Goal: Task Accomplishment & Management: Complete application form

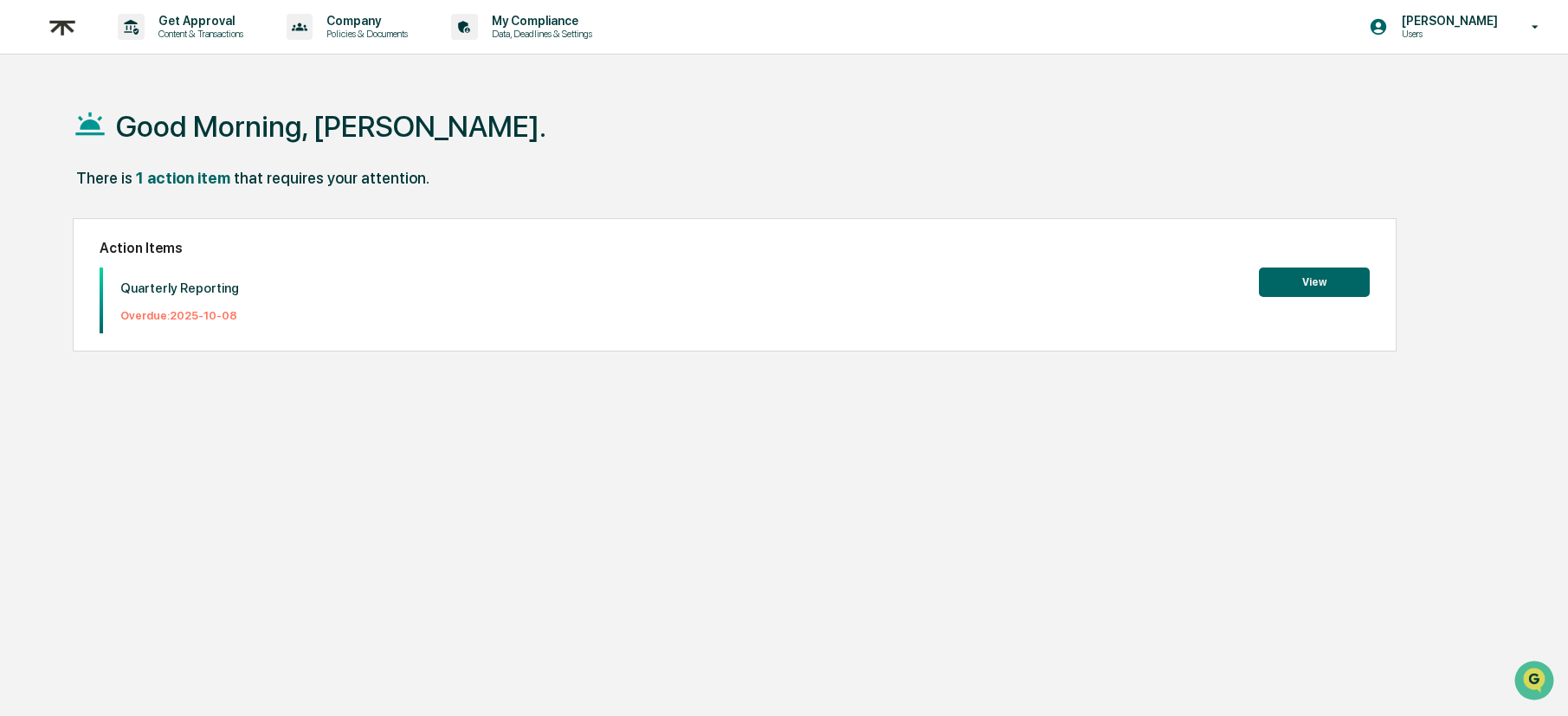
click at [1317, 284] on button "View" at bounding box center [1314, 282] width 111 height 29
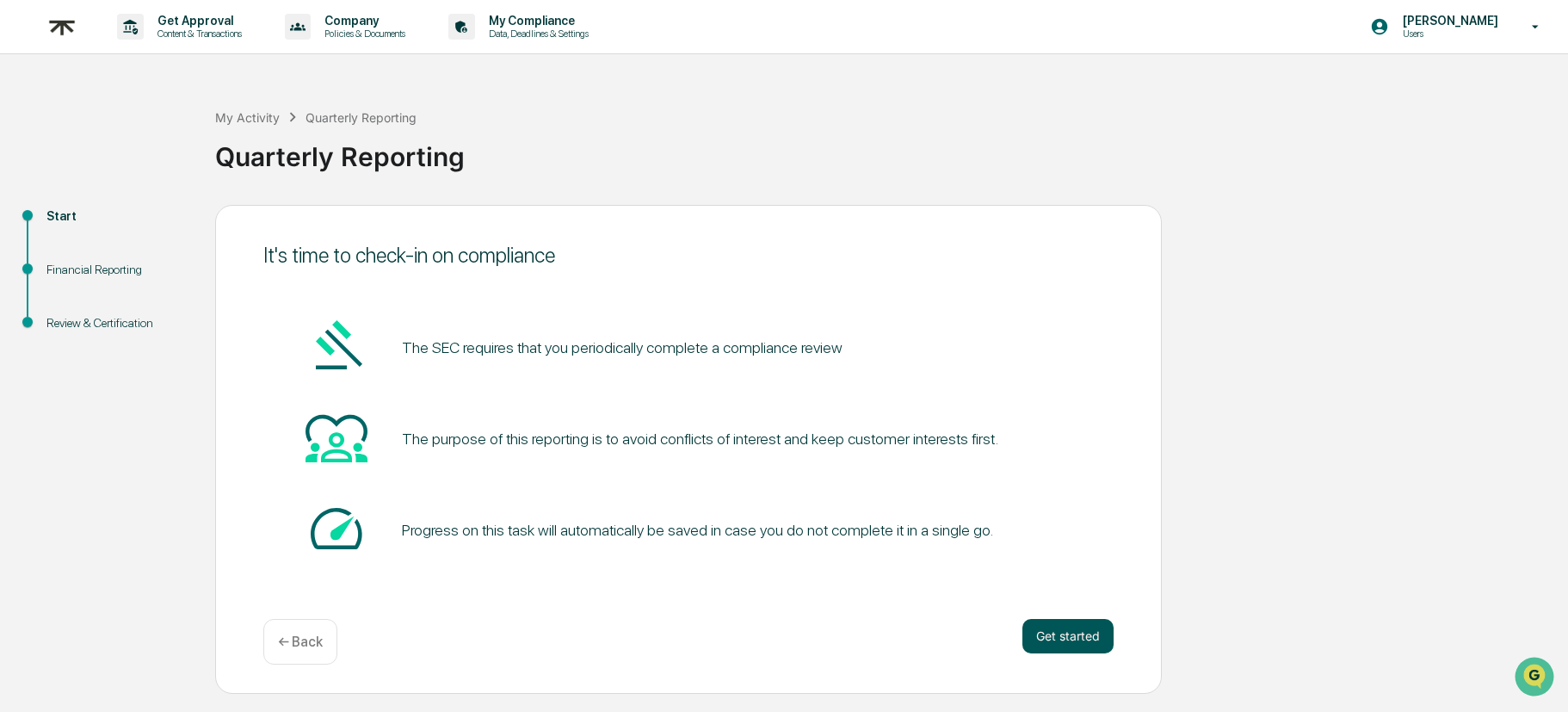
click at [1051, 632] on button "Get started" at bounding box center [1068, 635] width 91 height 34
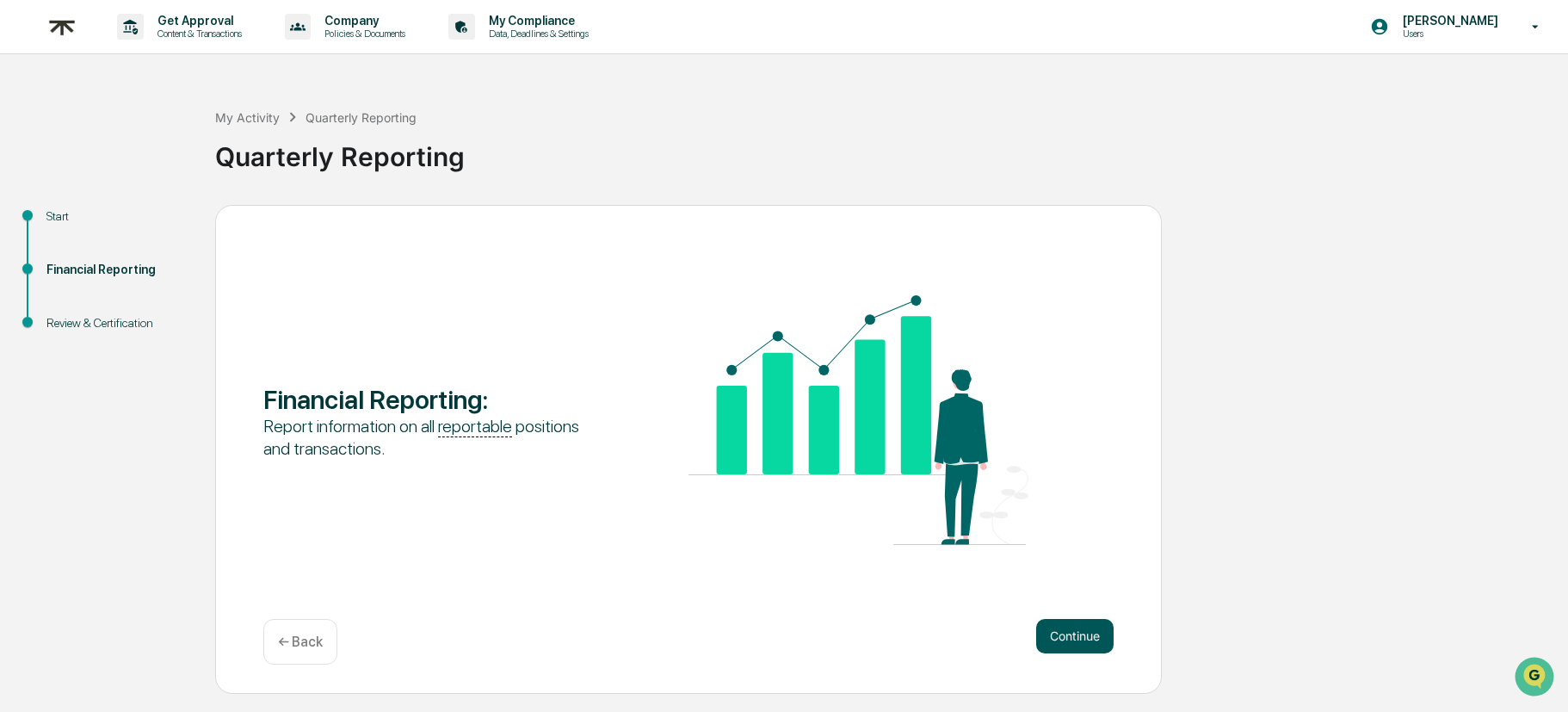
click at [1036, 628] on button "Continue" at bounding box center [1075, 635] width 78 height 34
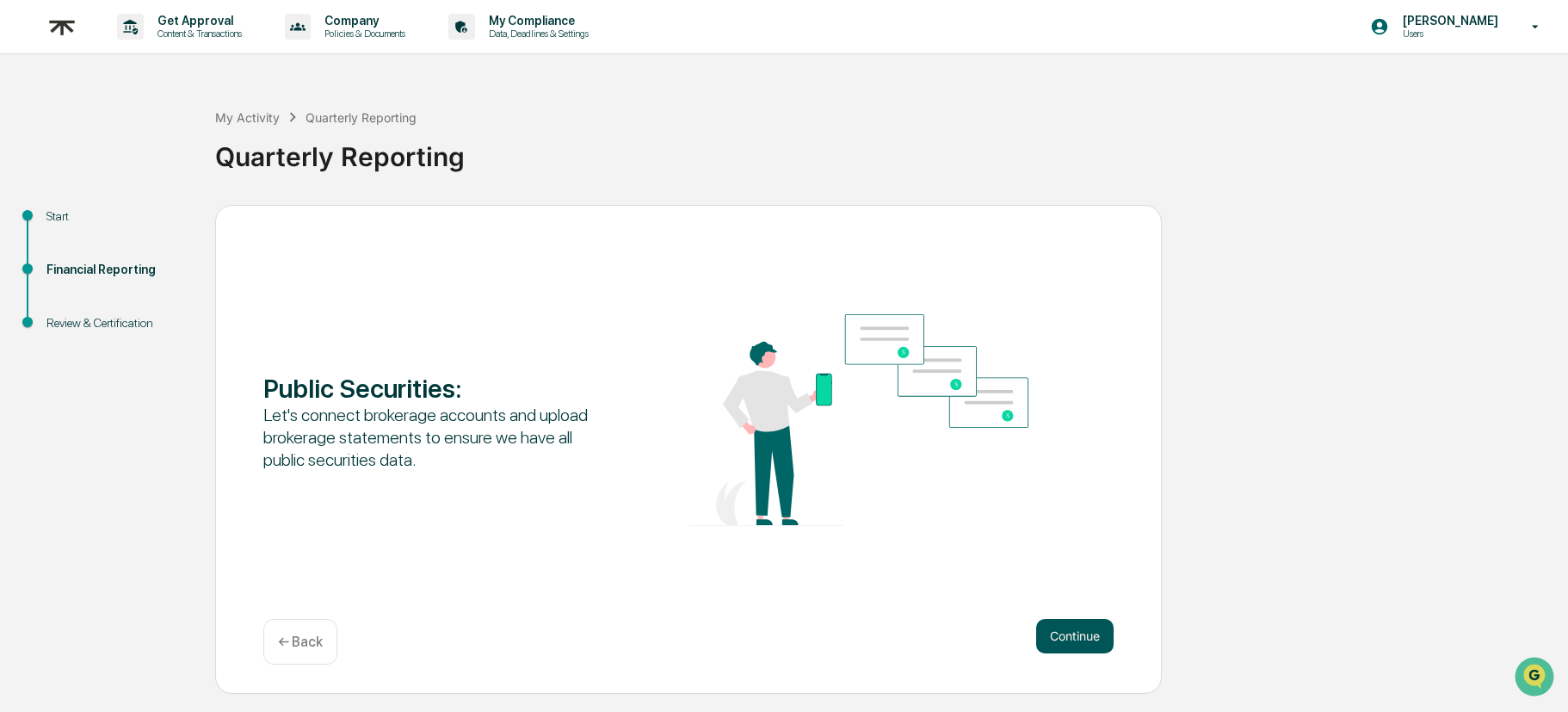
click at [1067, 640] on button "Continue" at bounding box center [1075, 635] width 78 height 34
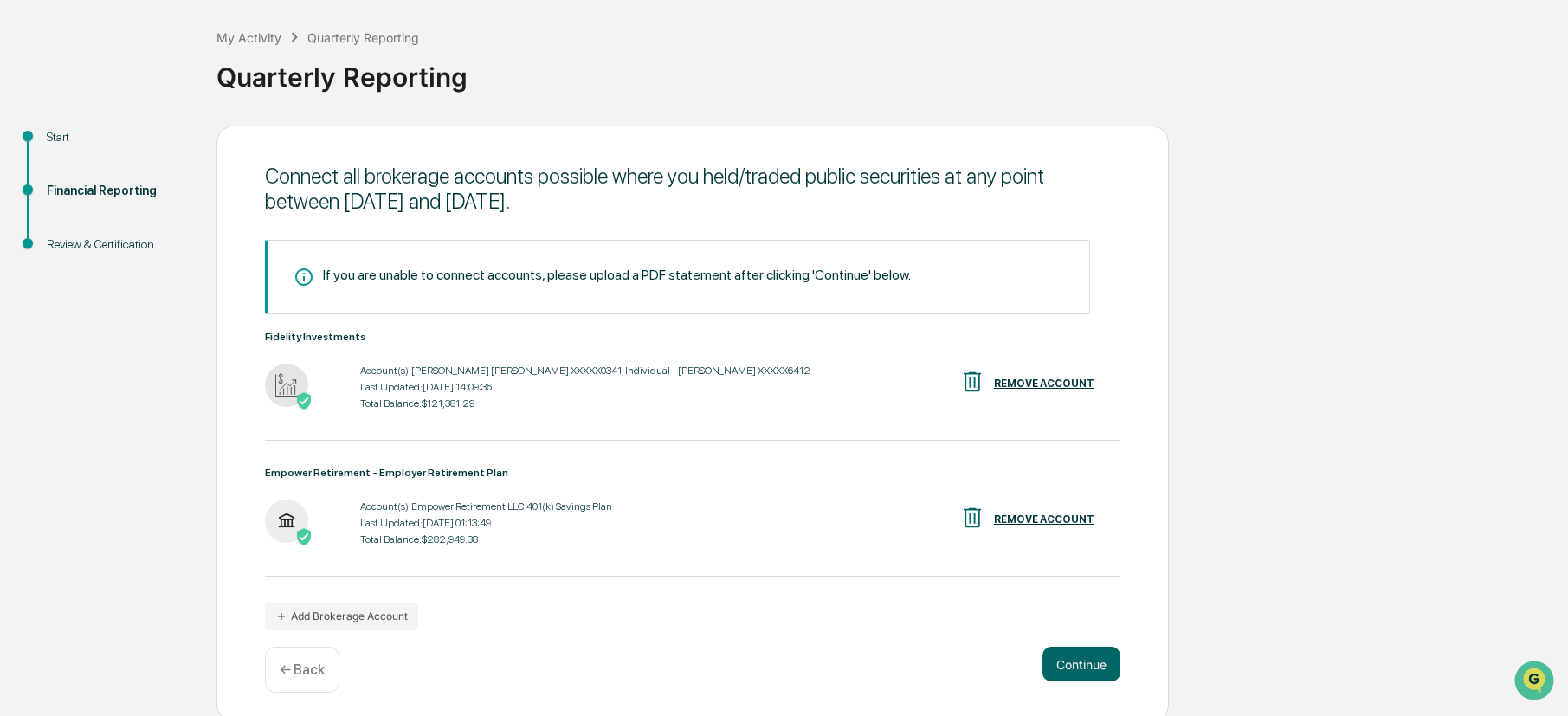
scroll to position [79, 0]
click at [377, 624] on button "Add Brokerage Account" at bounding box center [342, 618] width 154 height 27
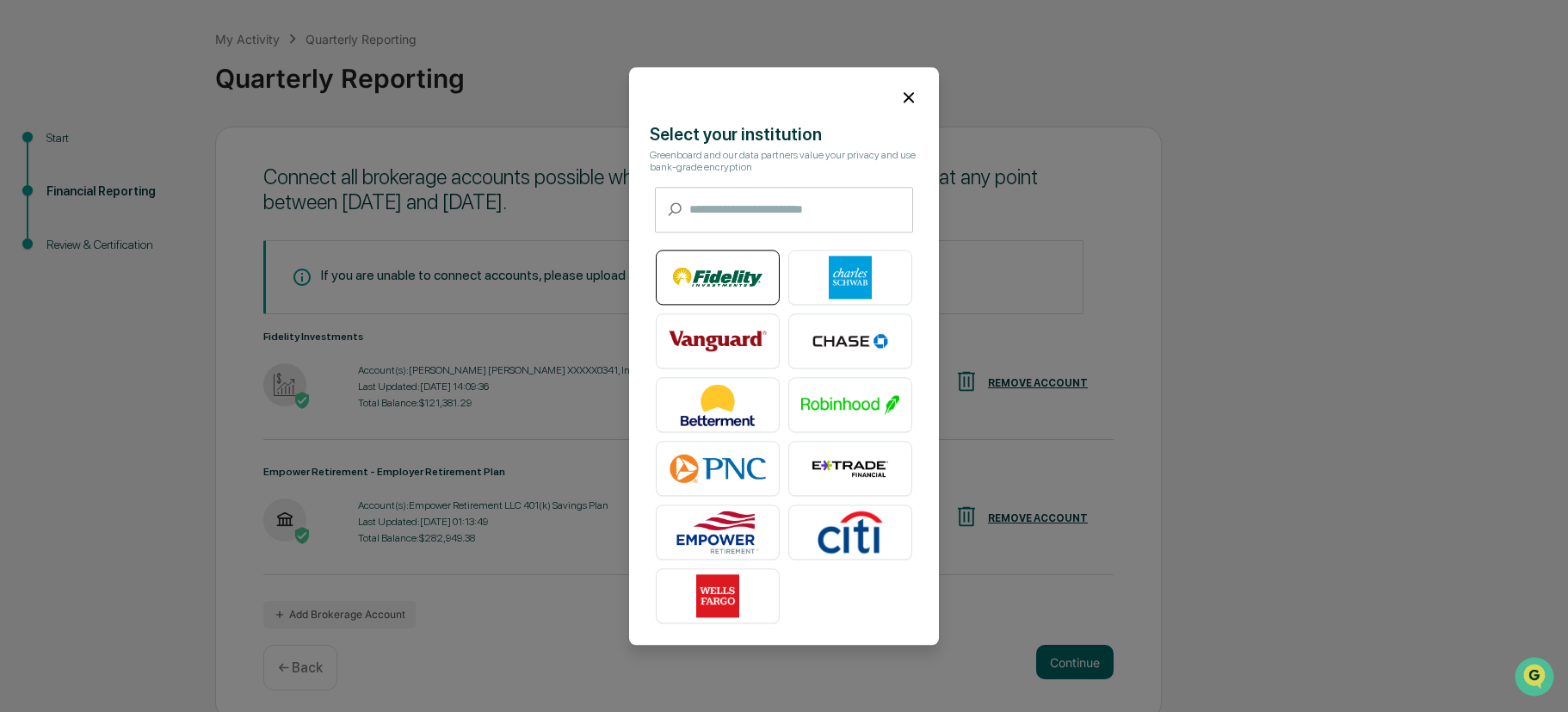
click at [729, 266] on img at bounding box center [718, 277] width 98 height 43
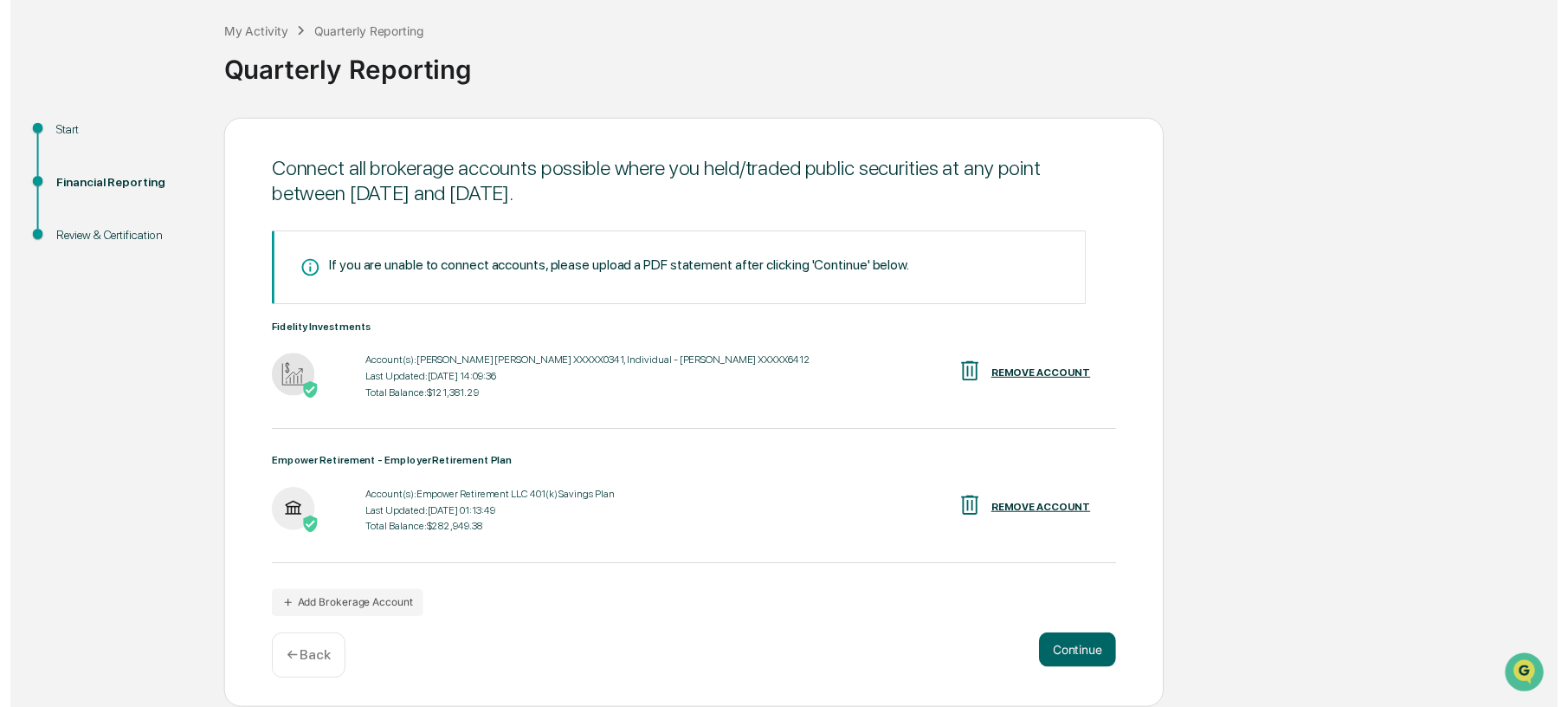
scroll to position [90, 0]
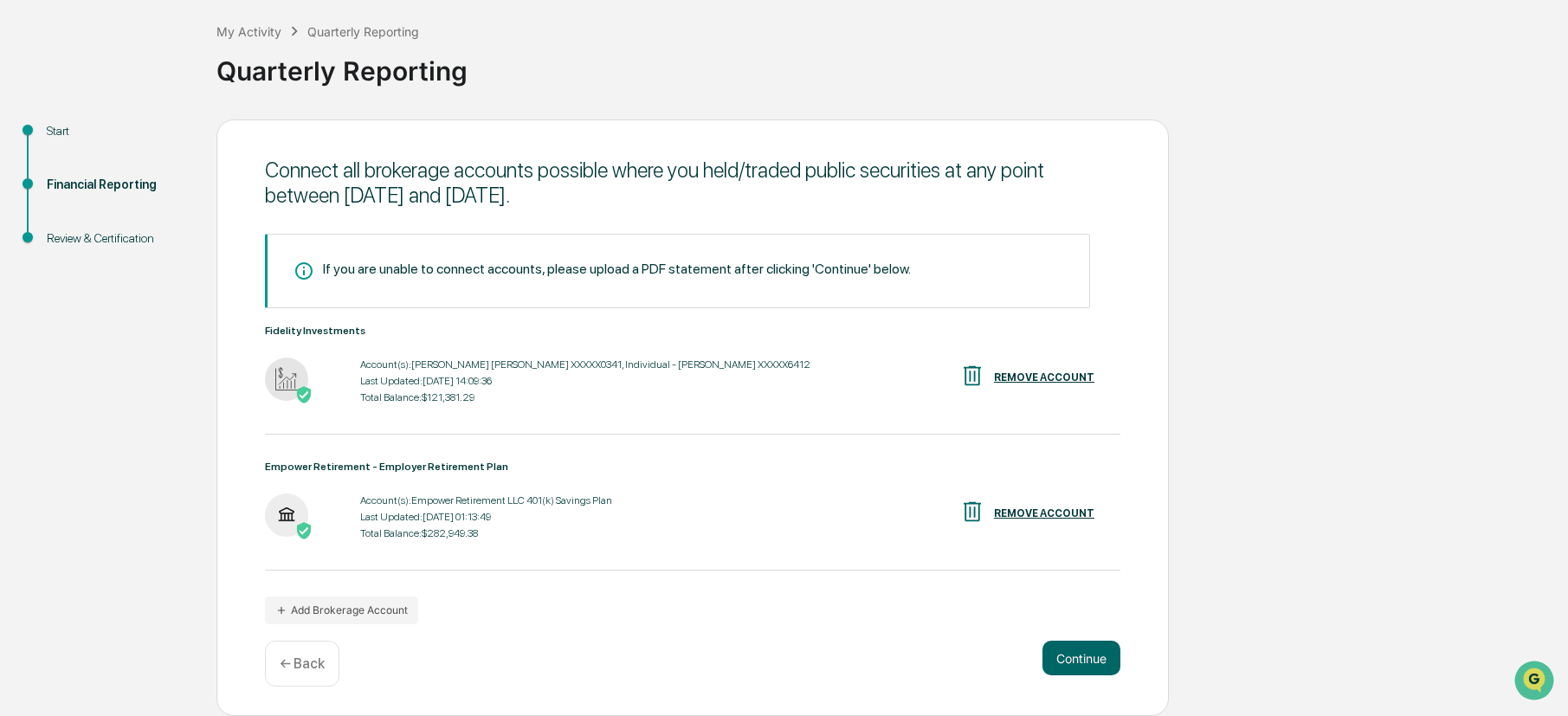
drag, startPoint x: 1106, startPoint y: 666, endPoint x: 826, endPoint y: 546, distance: 304.6
click at [826, 546] on div "Connect all brokerage accounts possible where you held/traded public securities…" at bounding box center [692, 418] width 952 height 598
click at [1086, 655] on button "Continue" at bounding box center [1082, 657] width 78 height 34
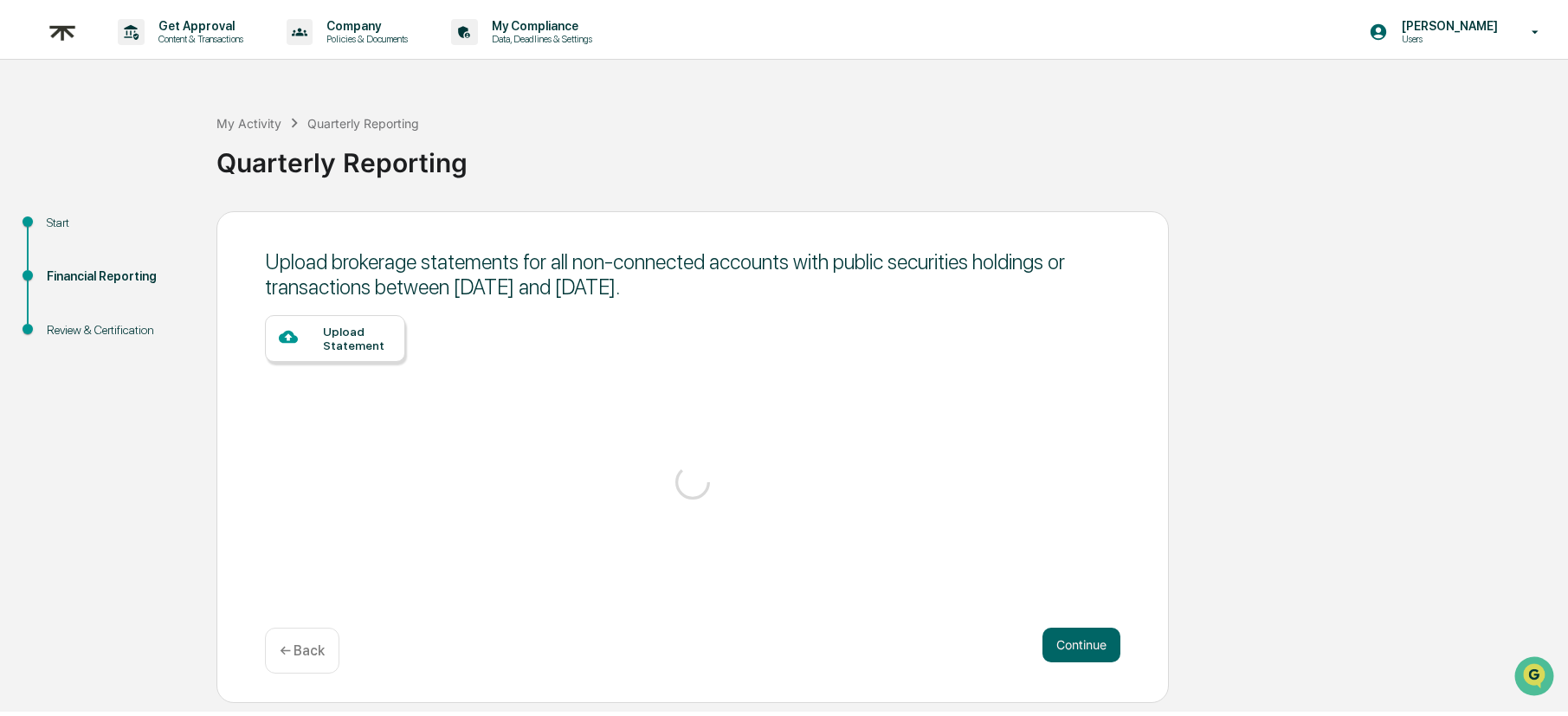
scroll to position [0, 0]
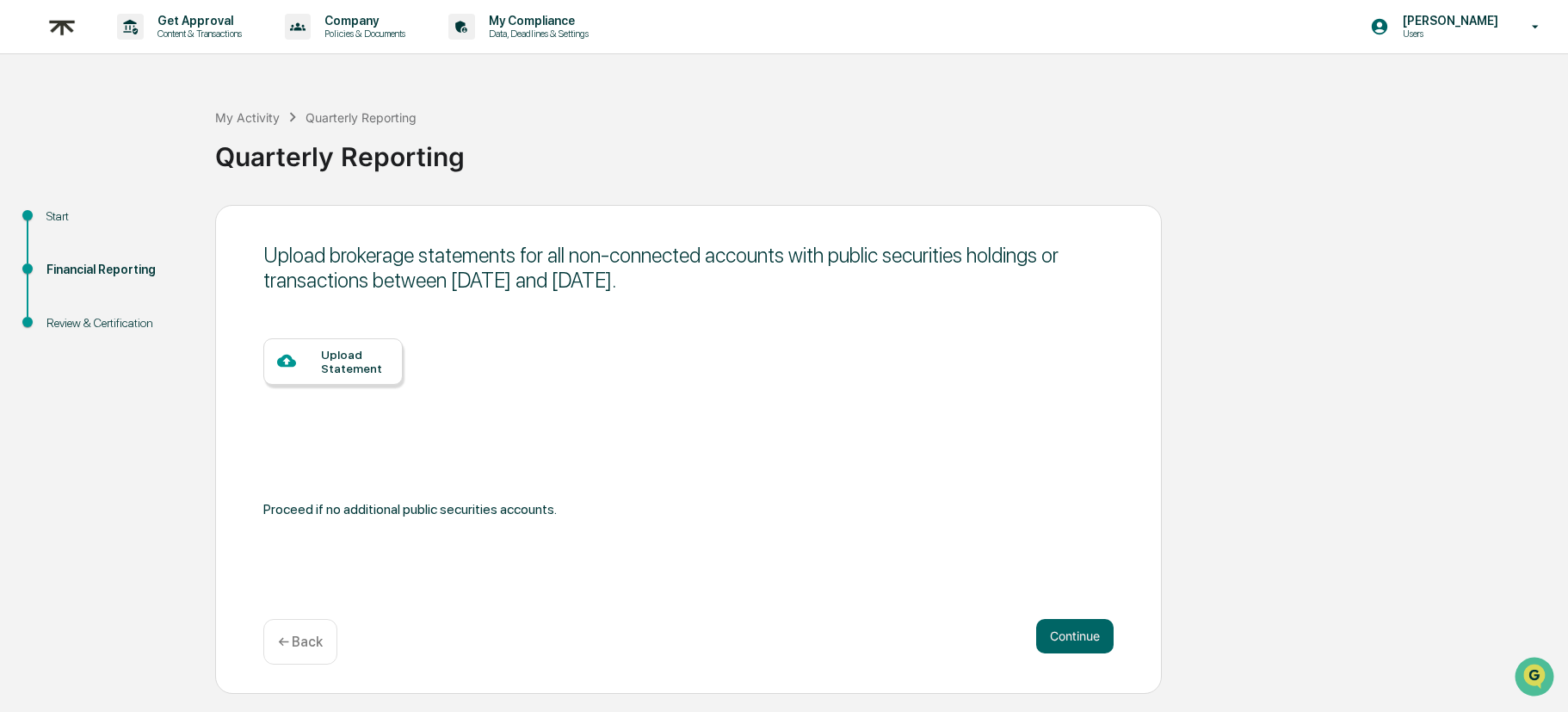
click at [361, 356] on div "Upload Statement" at bounding box center [355, 361] width 68 height 27
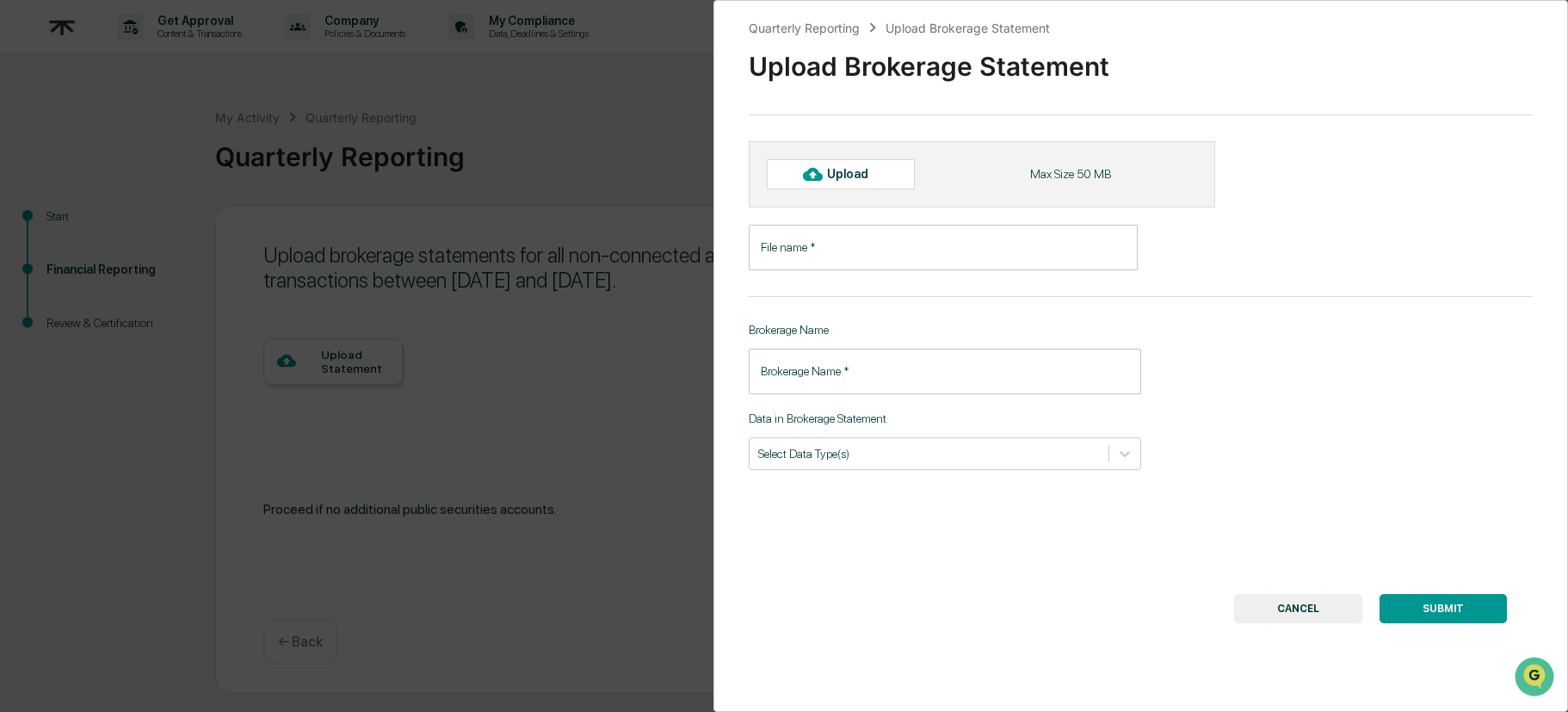
click at [901, 239] on input "File name   *" at bounding box center [944, 247] width 389 height 46
click at [837, 178] on div "Upload" at bounding box center [855, 174] width 56 height 14
type input "**********"
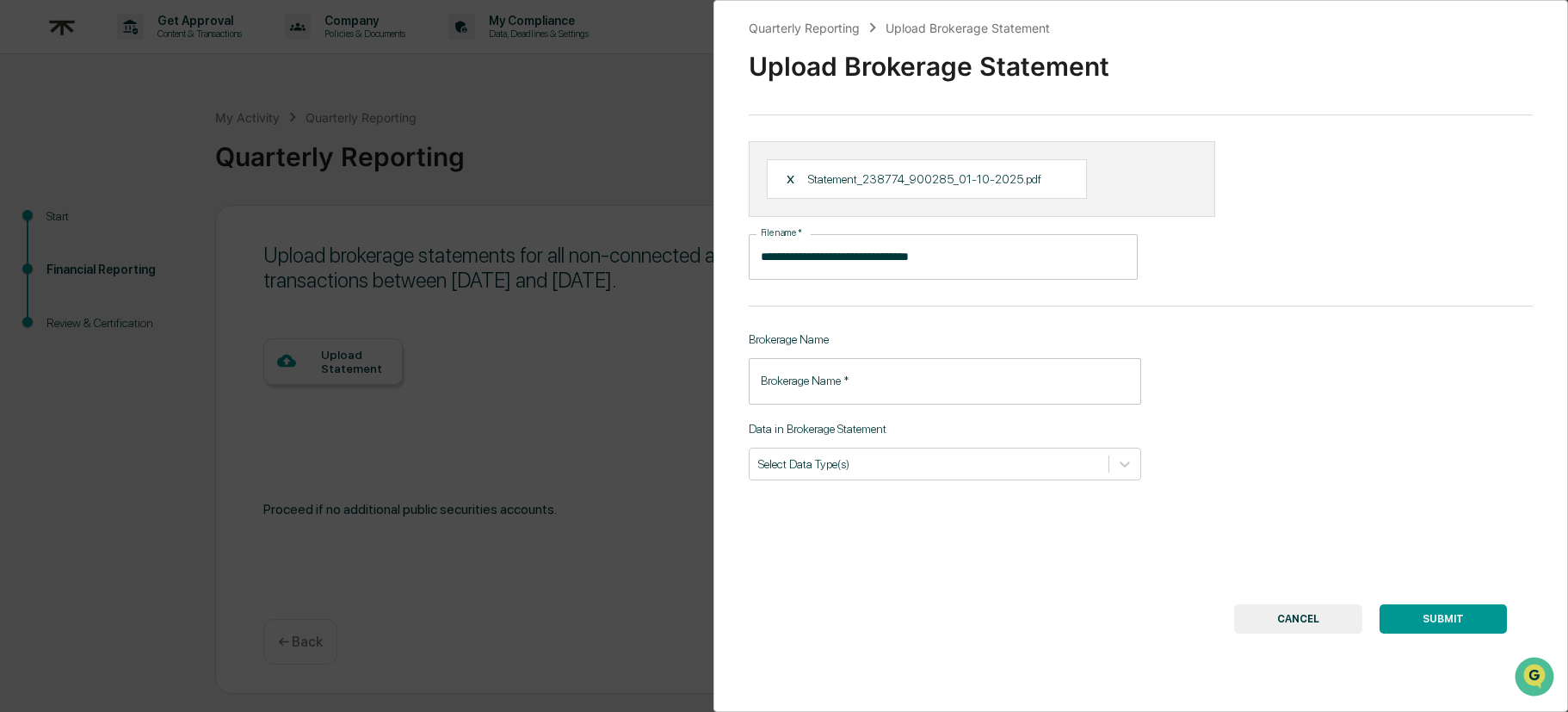
click at [880, 381] on input "Brokerage Name   *" at bounding box center [944, 380] width 392 height 46
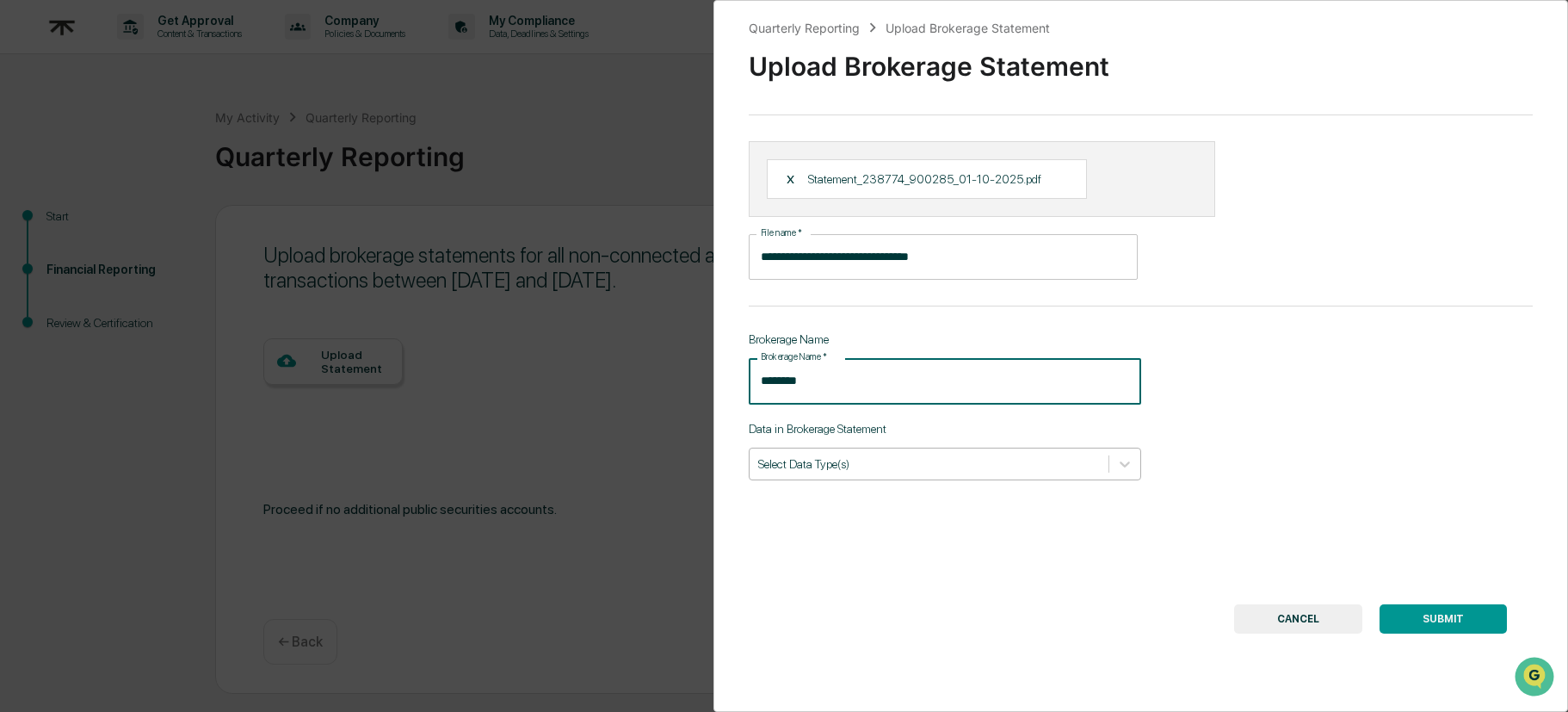
type input "********"
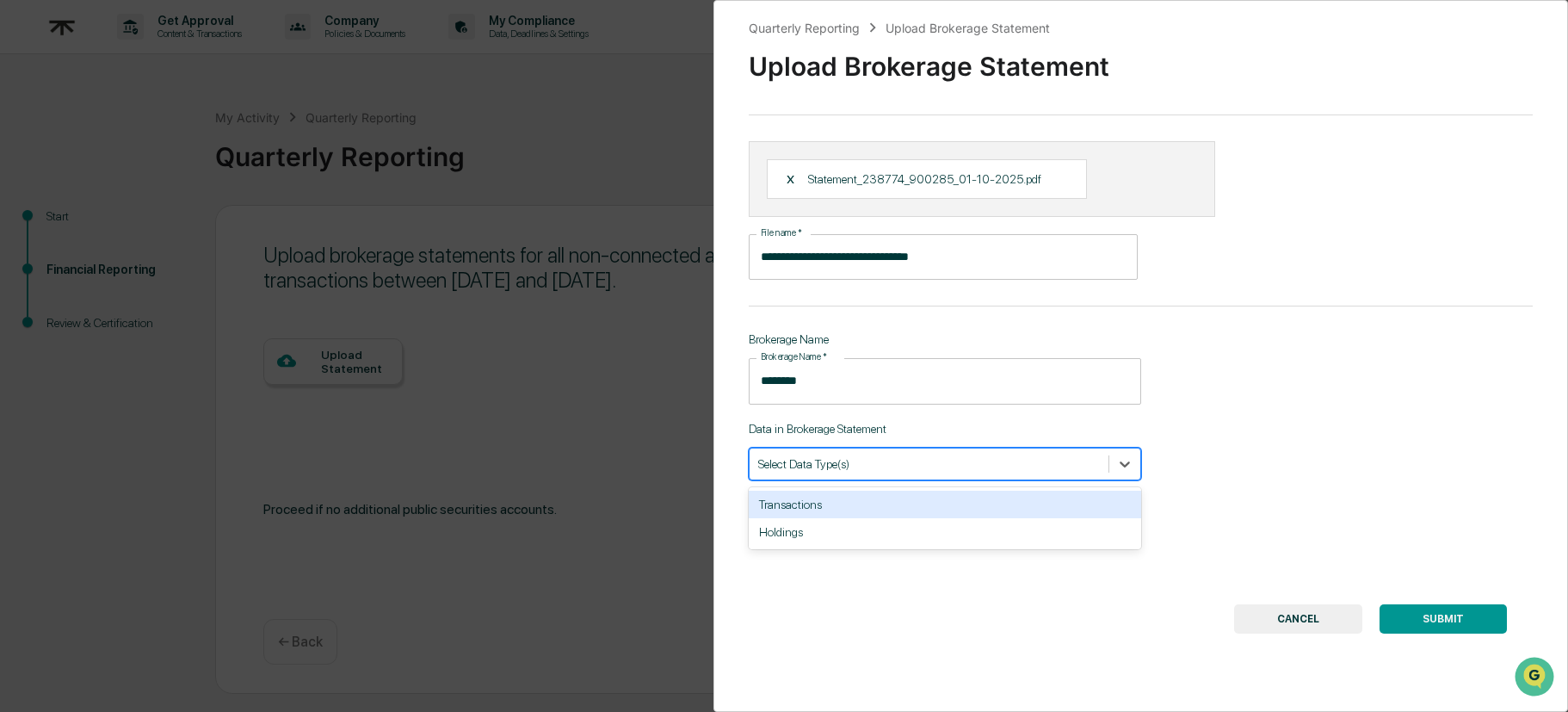
click at [860, 470] on div at bounding box center [929, 463] width 341 height 17
click at [828, 510] on div "Transactions" at bounding box center [944, 504] width 392 height 27
click at [1296, 460] on div "**********" at bounding box center [1141, 356] width 855 height 712
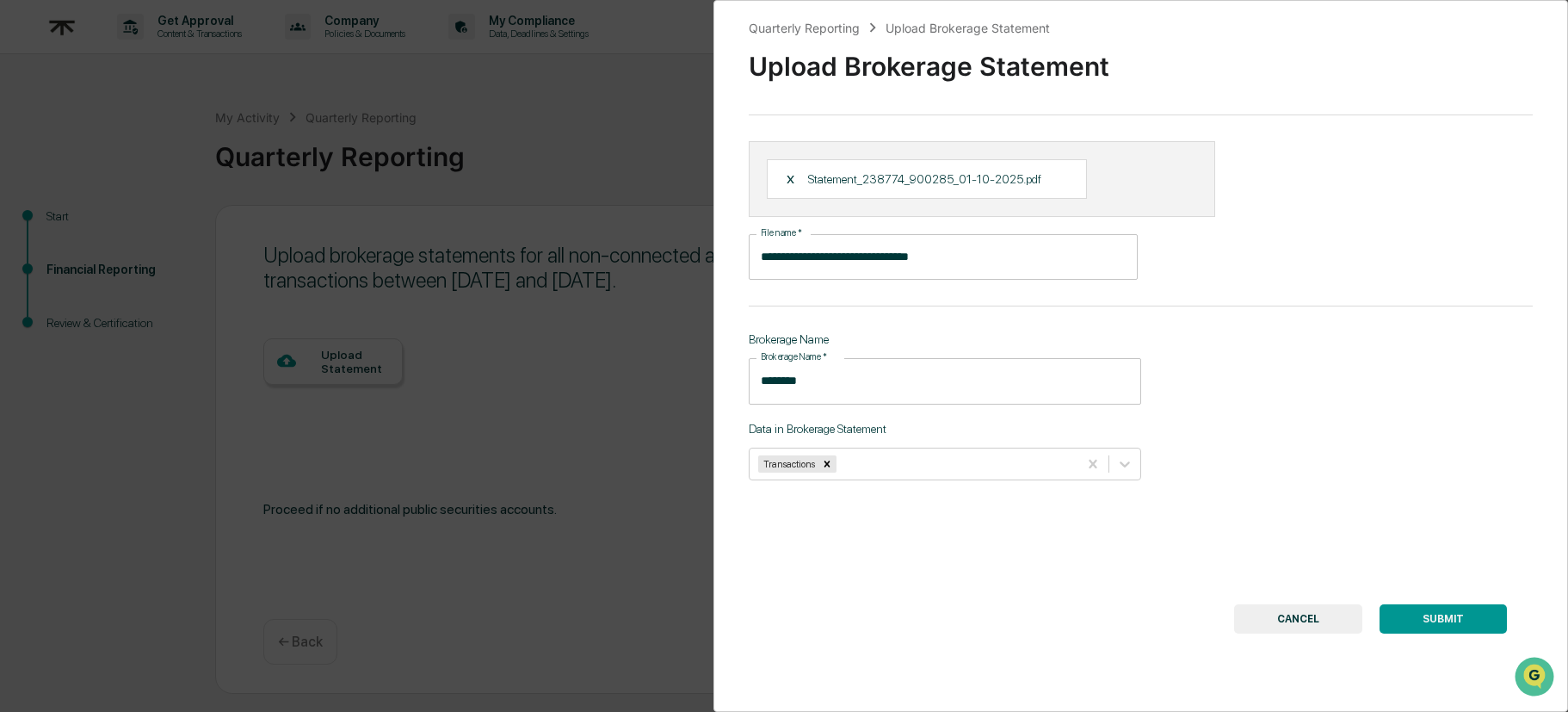
click at [1426, 620] on button "SUBMIT" at bounding box center [1443, 619] width 127 height 29
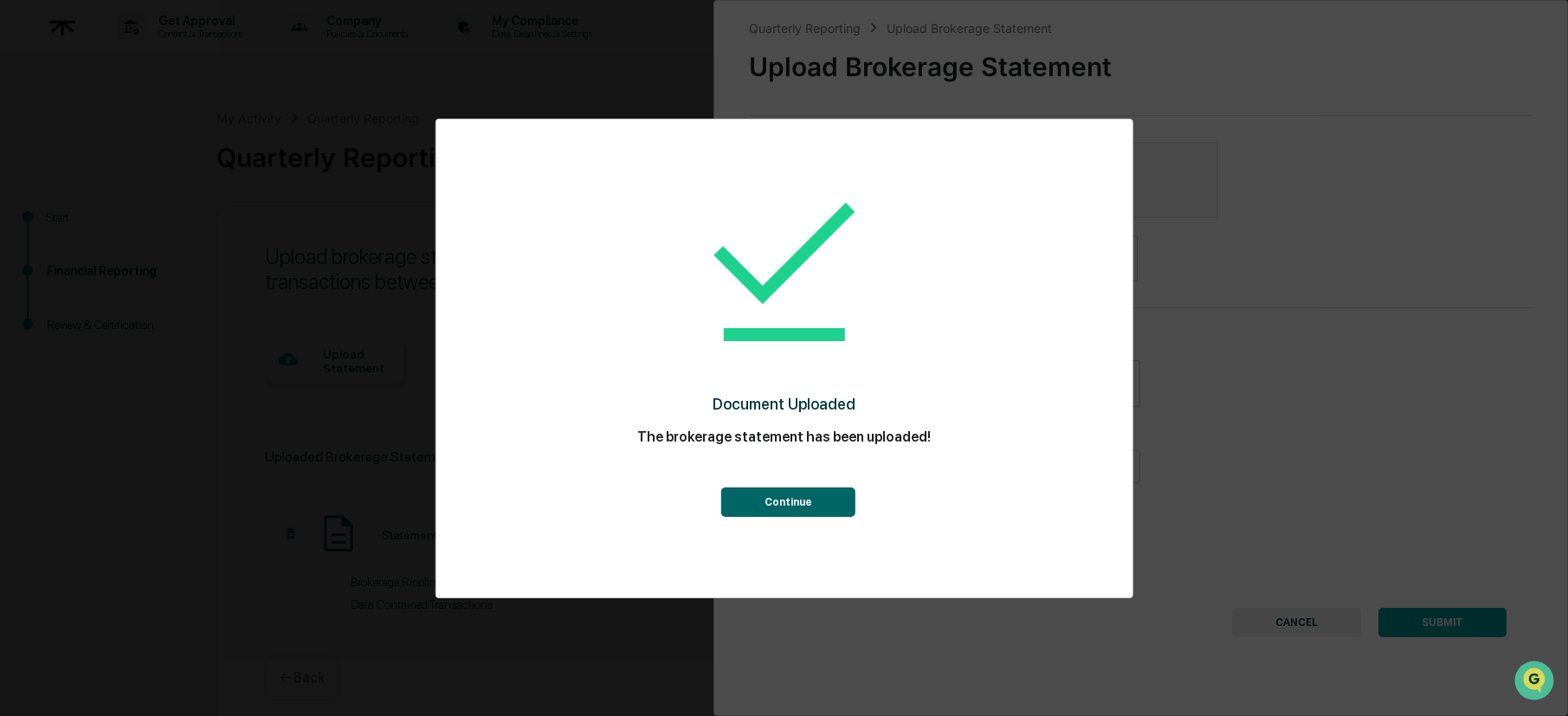
click at [747, 504] on button "Continue" at bounding box center [788, 502] width 134 height 29
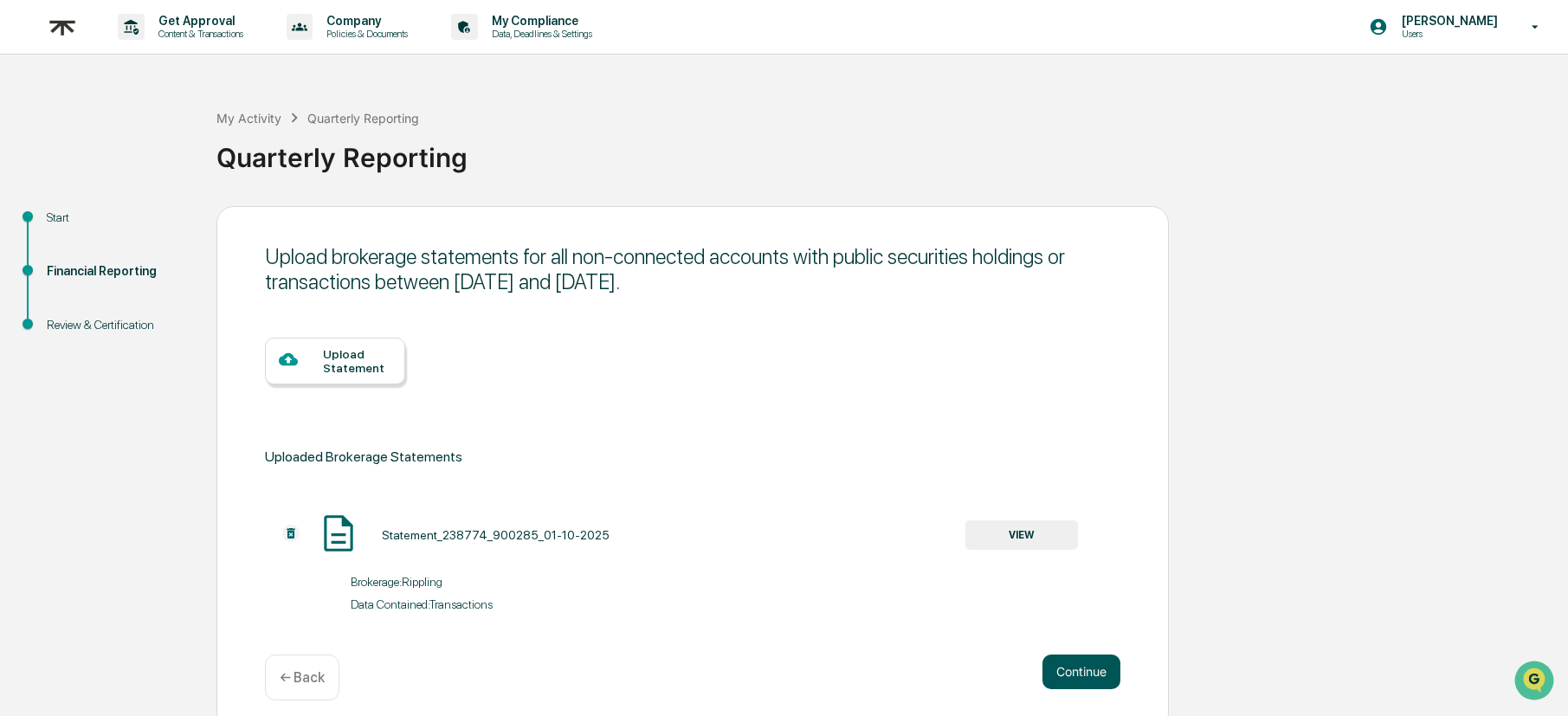
click at [1094, 663] on button "Continue" at bounding box center [1082, 671] width 78 height 34
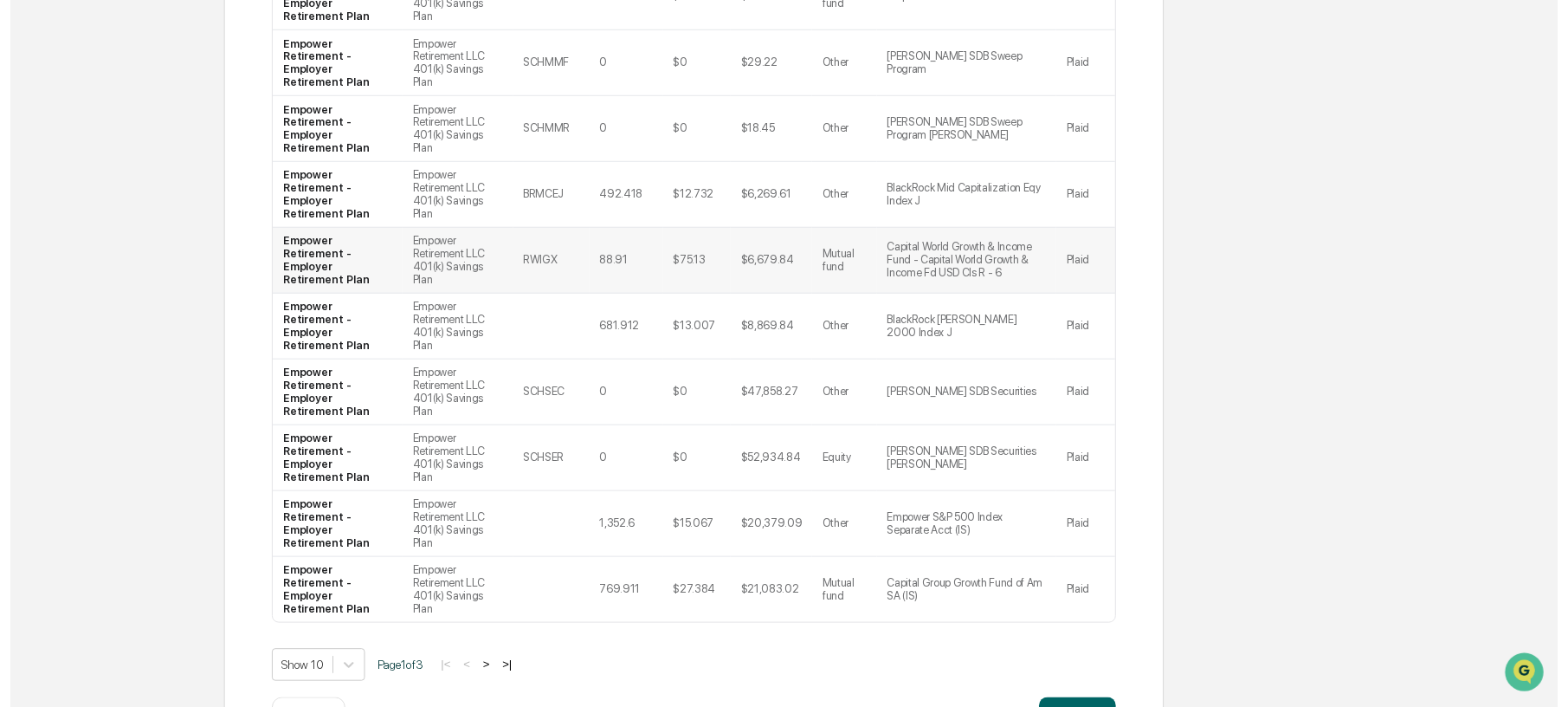
scroll to position [539, 0]
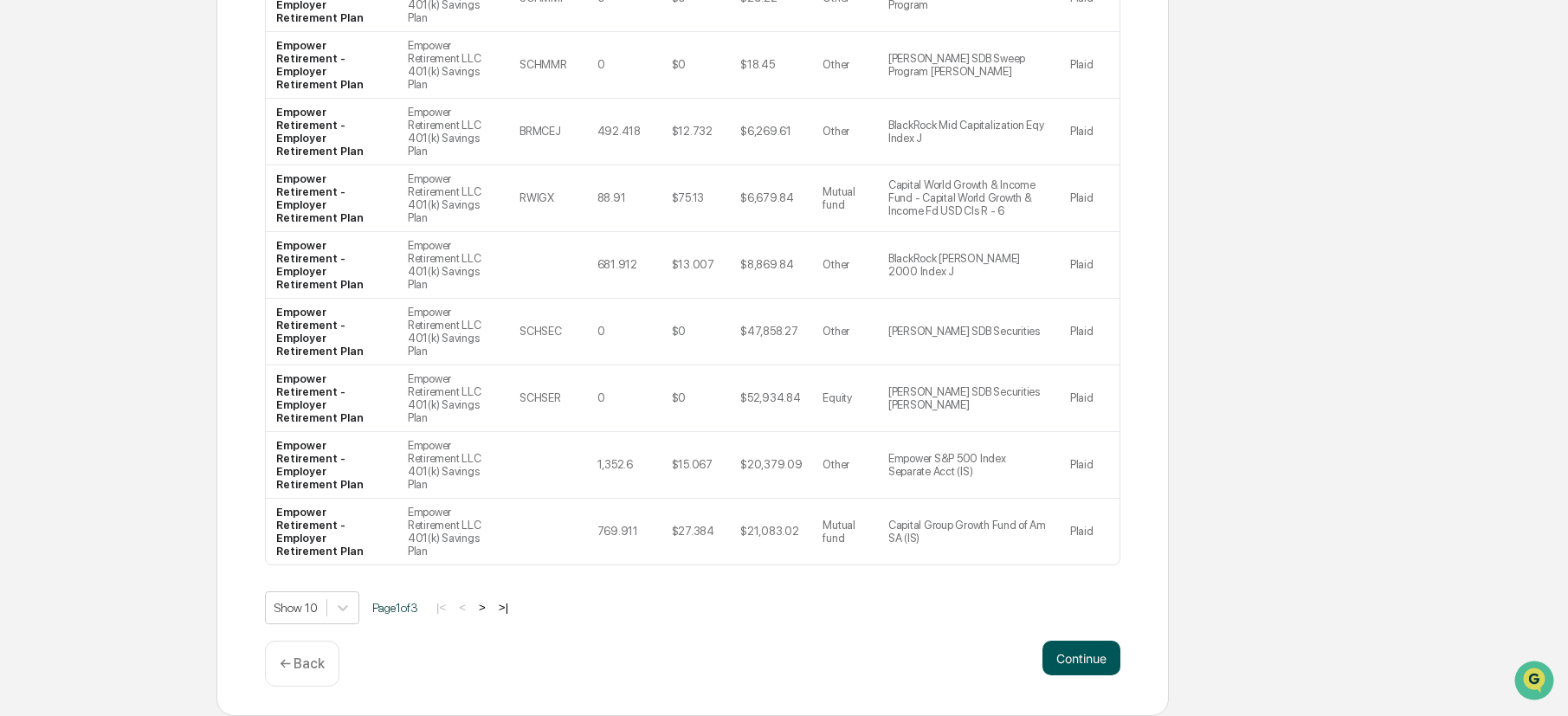
click at [1113, 662] on button "Continue" at bounding box center [1082, 657] width 78 height 34
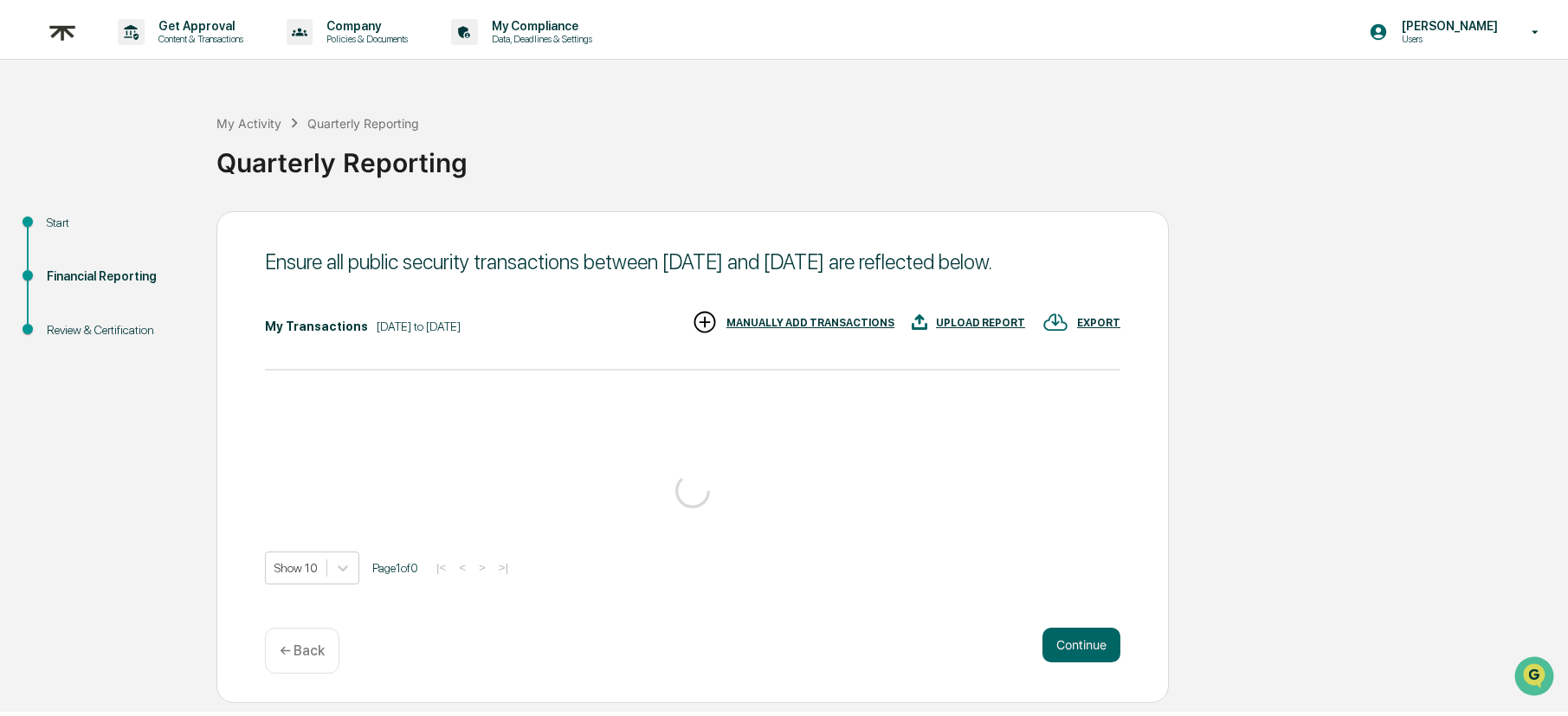
scroll to position [0, 0]
